Goal: Task Accomplishment & Management: Complete application form

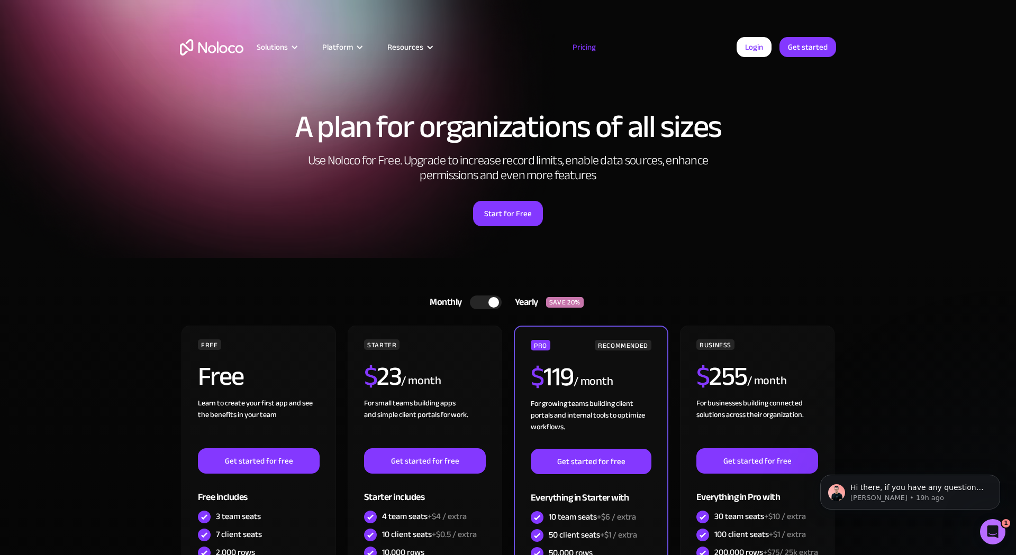
click at [207, 48] on img "home" at bounding box center [211, 47] width 63 height 16
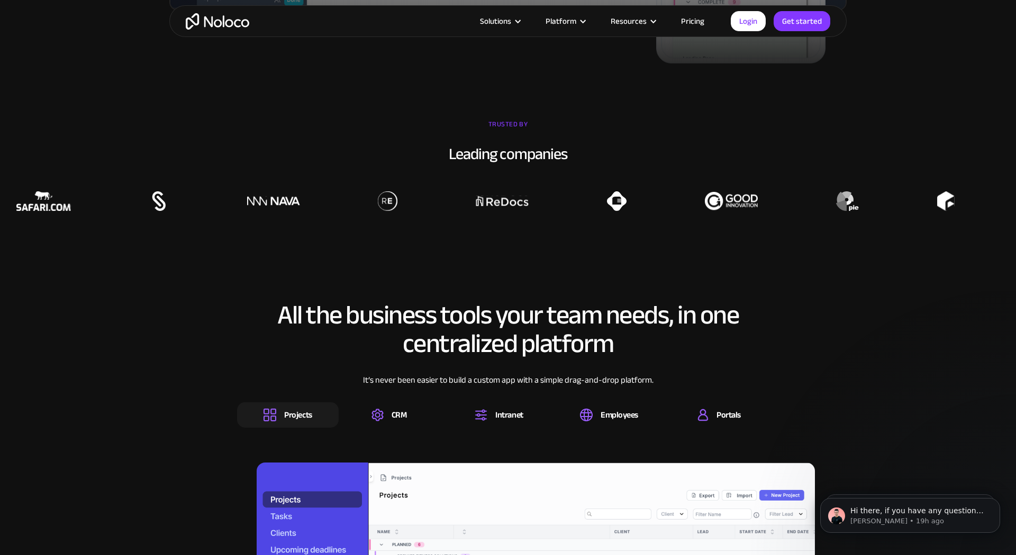
scroll to position [782, 0]
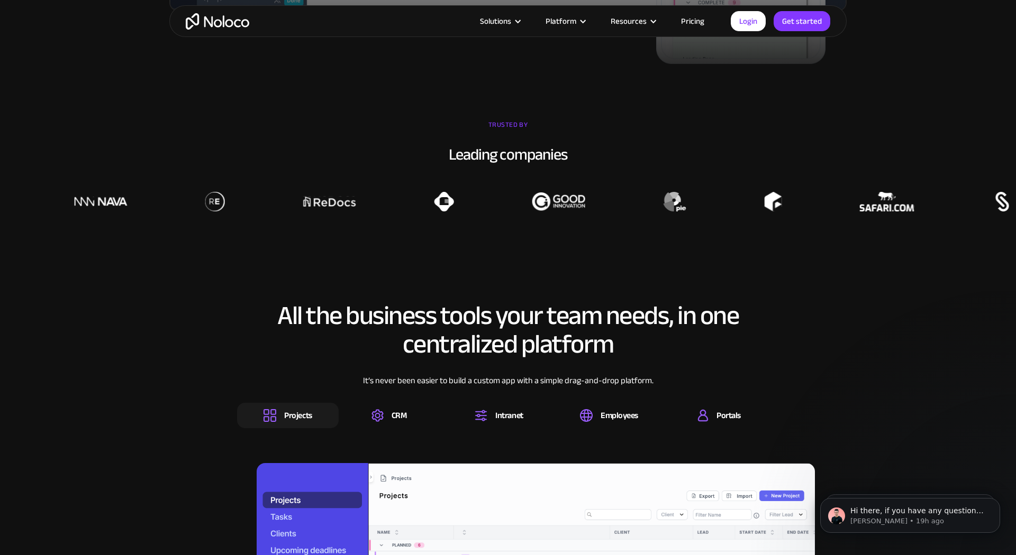
click at [612, 200] on div at bounding box center [218, 202] width 1016 height 20
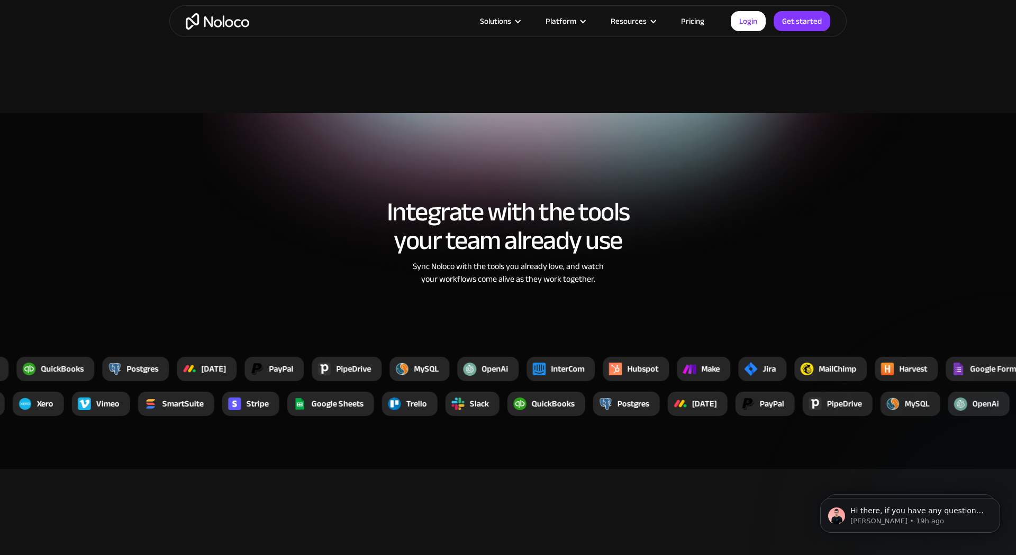
scroll to position [2029, 0]
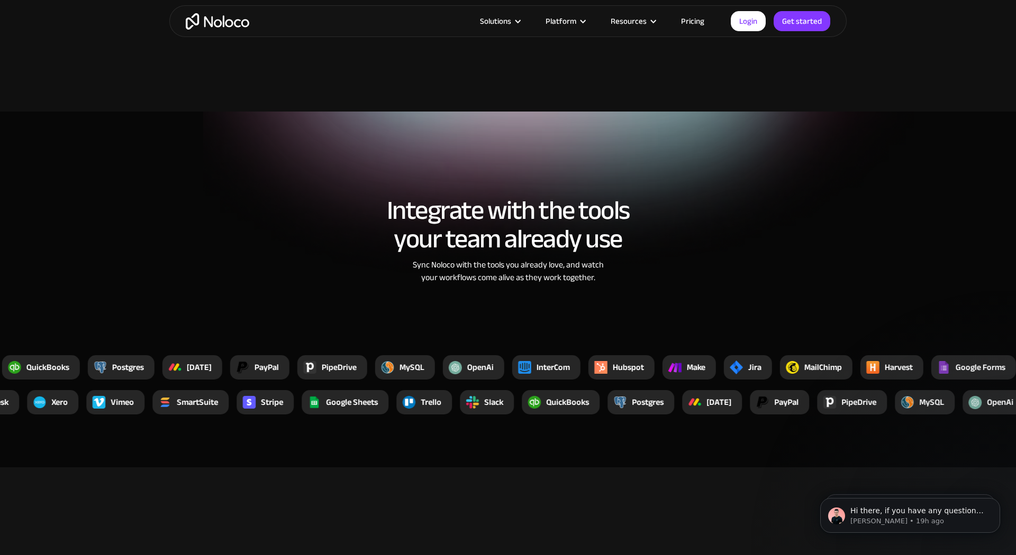
click at [843, 307] on div "Integrate with the tools your team already use Sync Noloco with the tools you a…" at bounding box center [507, 240] width 677 height 151
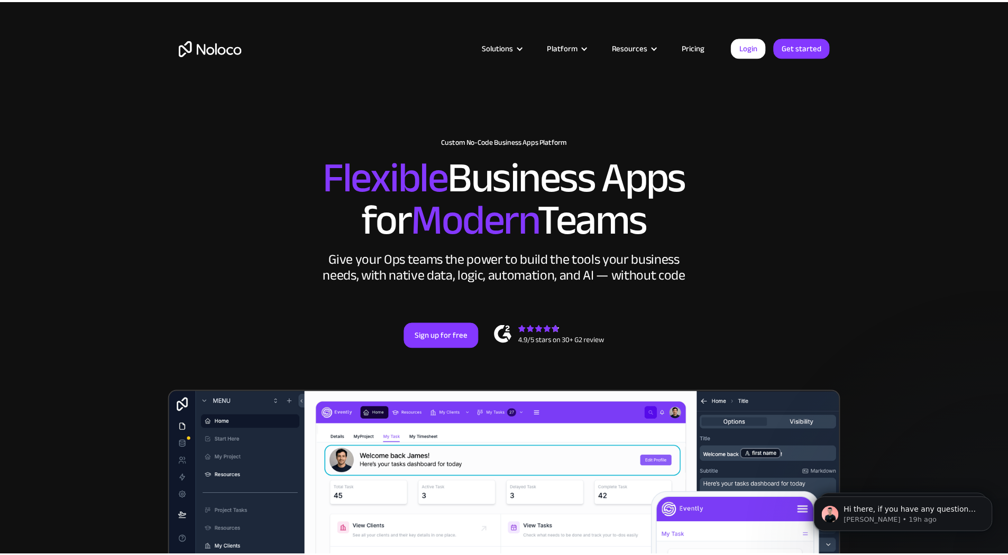
scroll to position [0, 0]
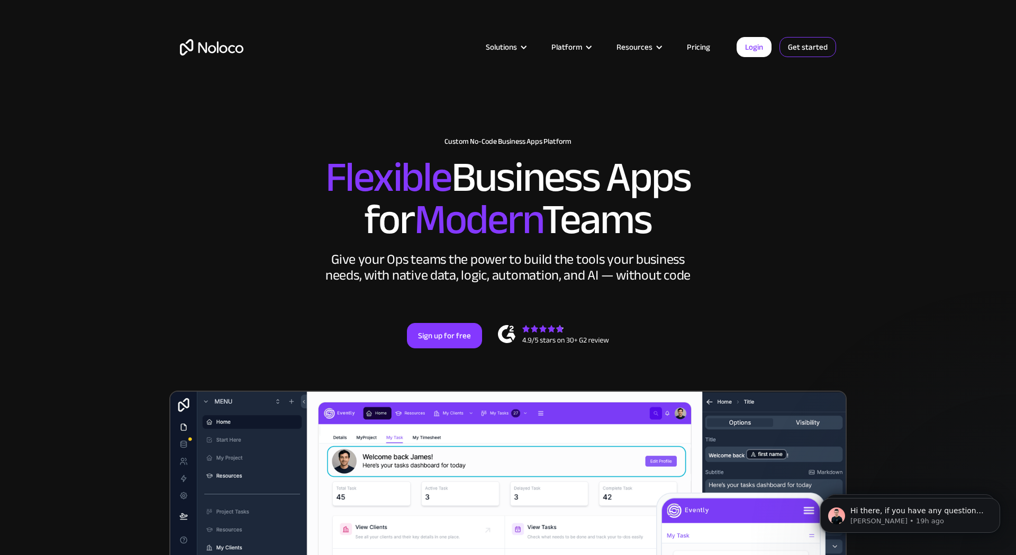
click at [803, 54] on link "Get started" at bounding box center [807, 47] width 57 height 20
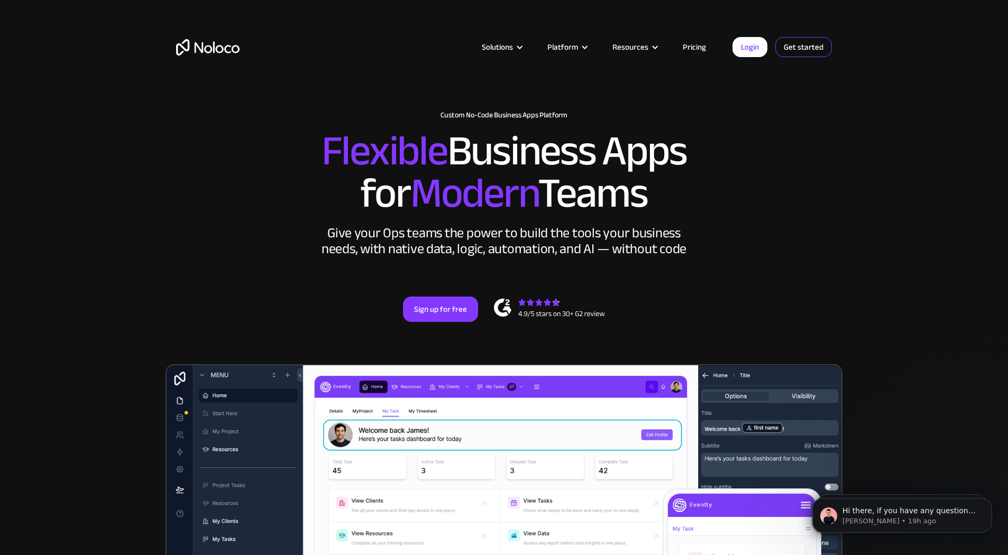
click at [807, 53] on link "Get started" at bounding box center [803, 47] width 57 height 20
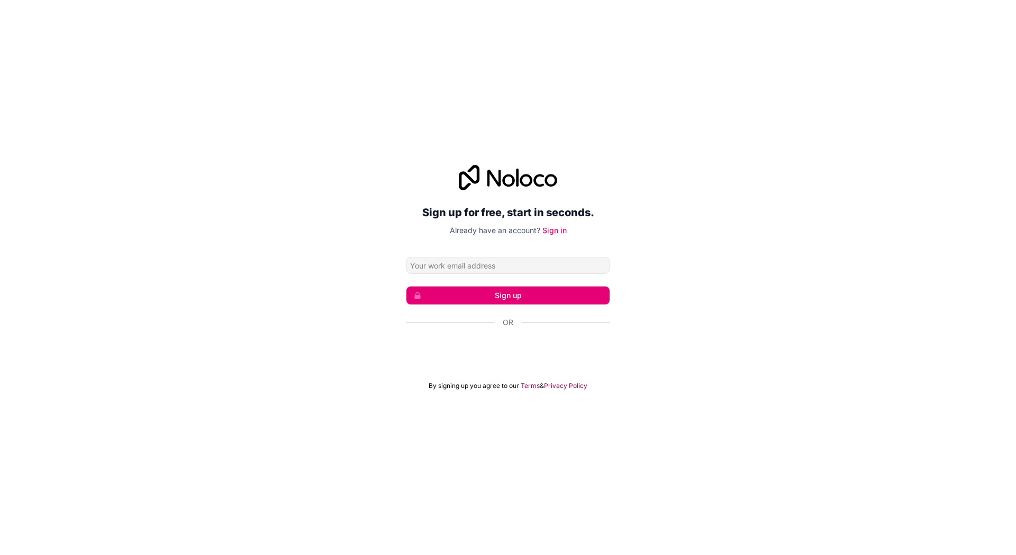
click at [623, 215] on div "Sign up for free, start in seconds. Already have an account? Sign in Sign up Or…" at bounding box center [508, 277] width 1016 height 255
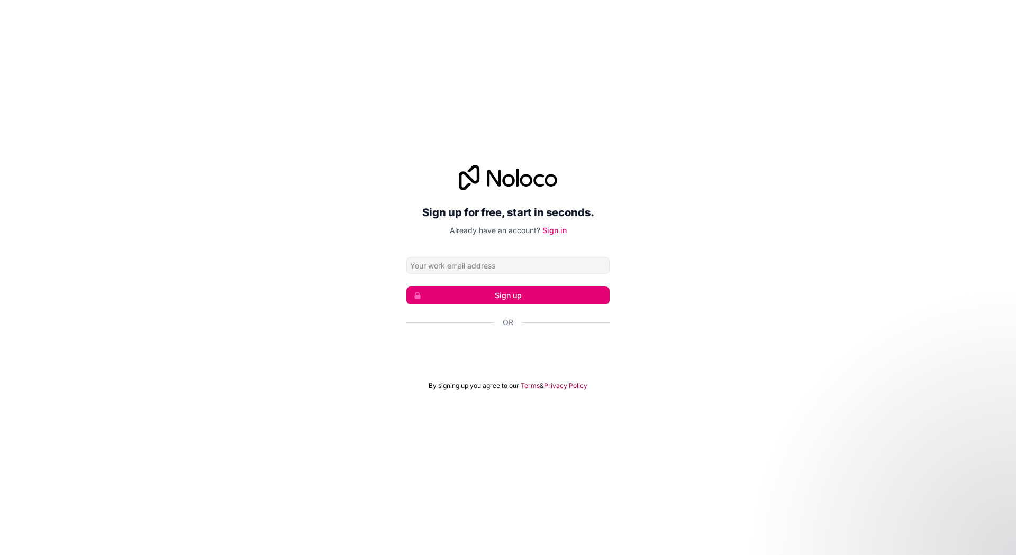
click at [536, 344] on div "Über Google anmelden. Wird in neuem Tab geöffnet." at bounding box center [507, 351] width 203 height 23
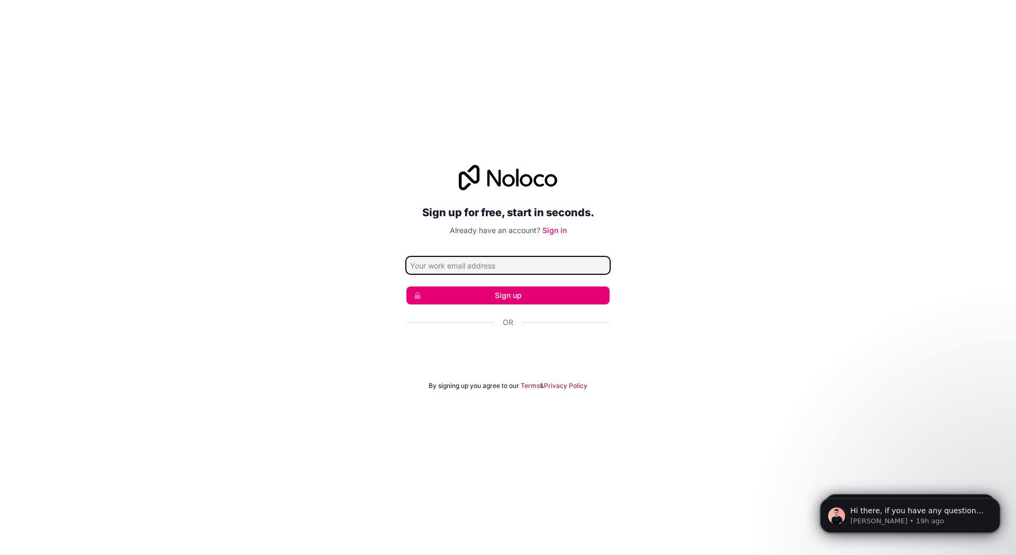
click at [498, 272] on input "Email address" at bounding box center [507, 265] width 203 height 17
click at [495, 256] on div "Sign up for free, start in seconds. Already have an account? Sign in Sign up Or…" at bounding box center [507, 277] width 203 height 225
click at [478, 241] on div "Sign up for free, start in seconds. Already have an account? Sign in Sign up Or…" at bounding box center [507, 277] width 203 height 225
click at [480, 260] on input "Email address" at bounding box center [507, 265] width 203 height 17
type input "[EMAIL_ADDRESS][PERSON_NAME][DOMAIN_NAME]"
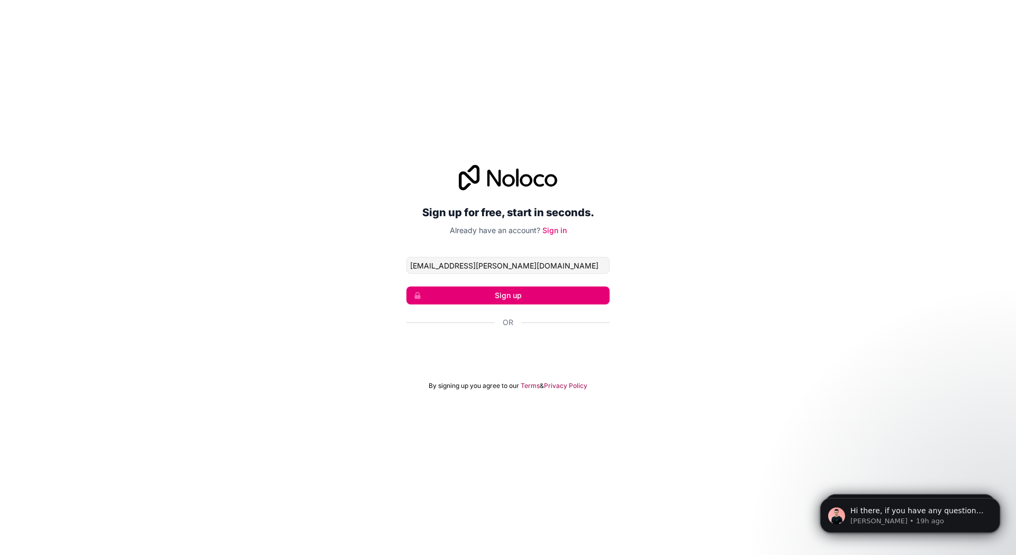
click at [693, 303] on div "Sign up for free, start in seconds. Already have an account? Sign in [EMAIL_ADD…" at bounding box center [508, 277] width 1016 height 255
click at [525, 291] on button "Sign up" at bounding box center [507, 296] width 203 height 18
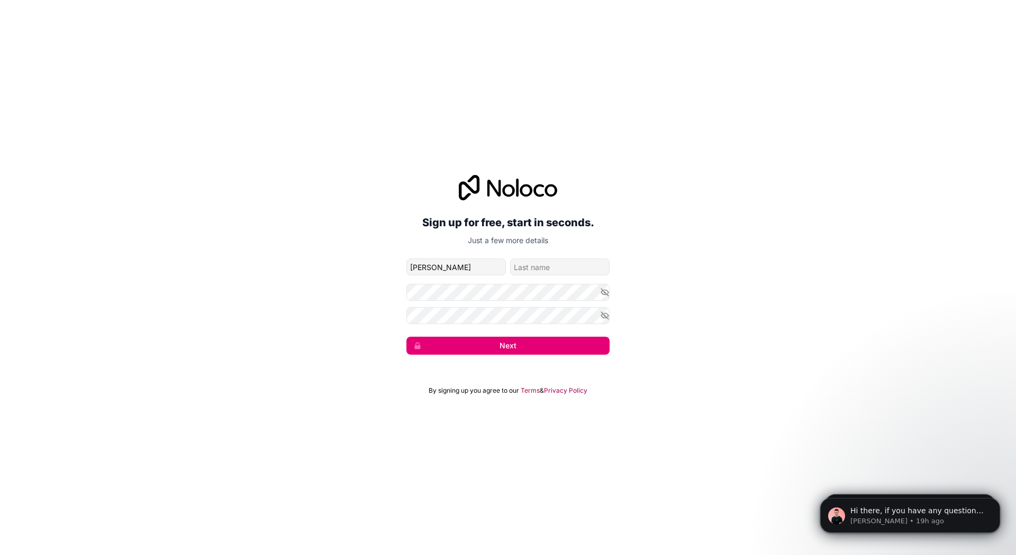
type input "[PERSON_NAME]"
click at [508, 346] on button "Next" at bounding box center [507, 346] width 203 height 18
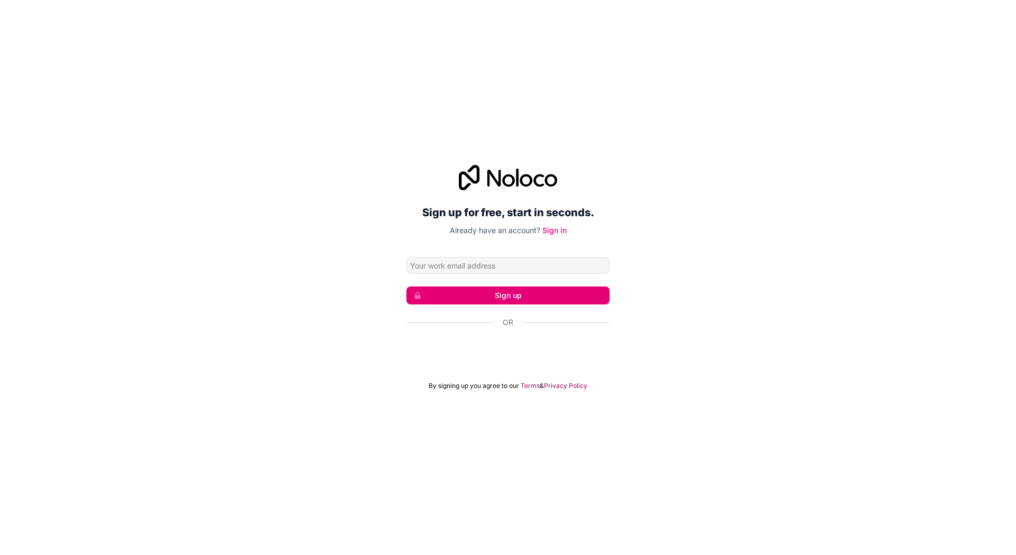
click at [462, 225] on p "Already have an account? Sign in" at bounding box center [507, 230] width 203 height 11
